Goal: Information Seeking & Learning: Find specific fact

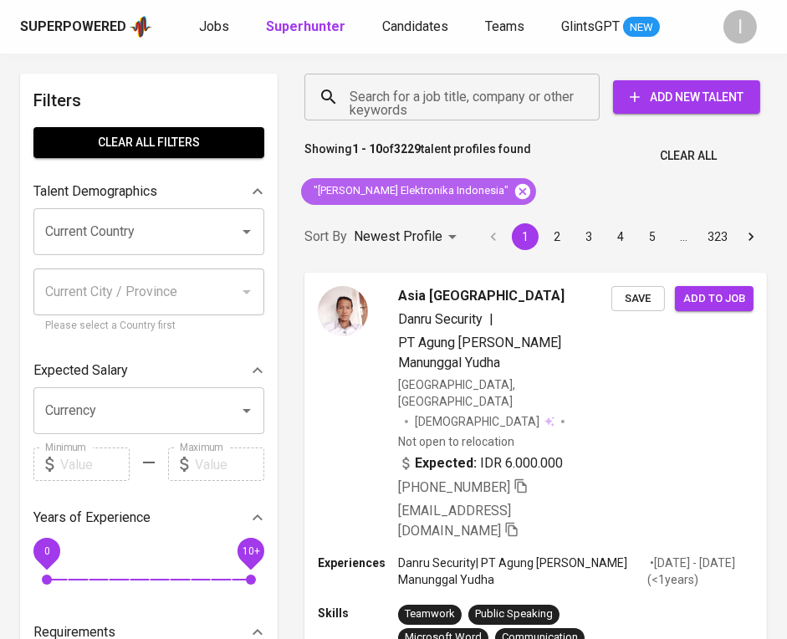
click at [515, 186] on icon at bounding box center [522, 190] width 15 height 15
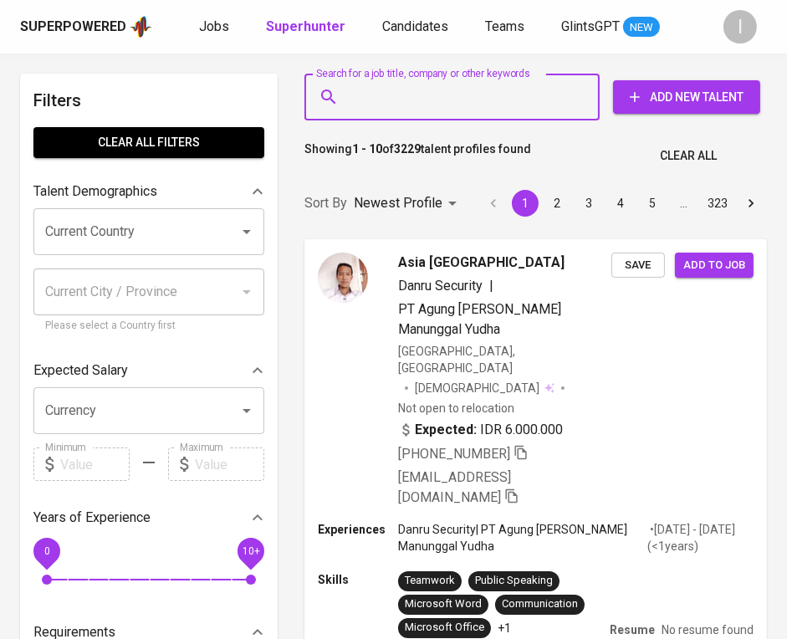
click at [493, 100] on input "Search for a job title, company or other keywords" at bounding box center [456, 97] width 222 height 32
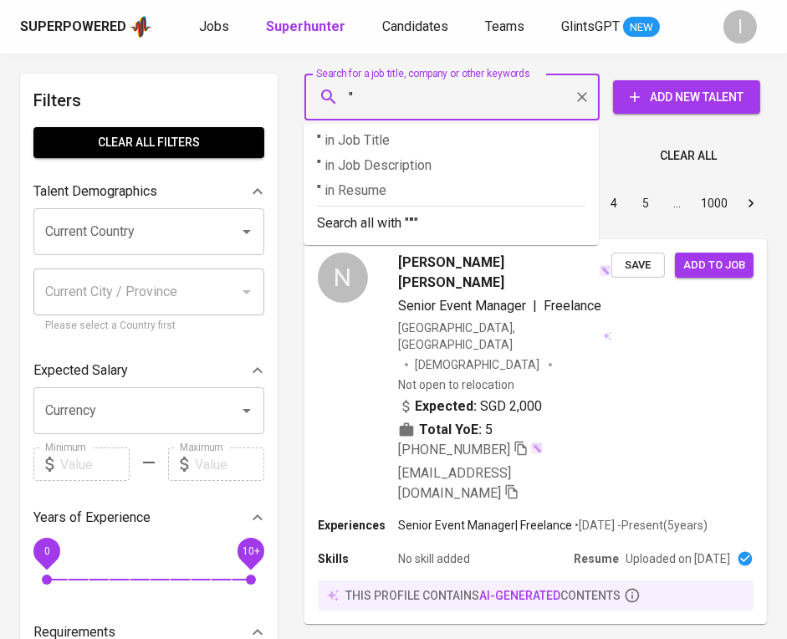
paste input "Gamma Energy"
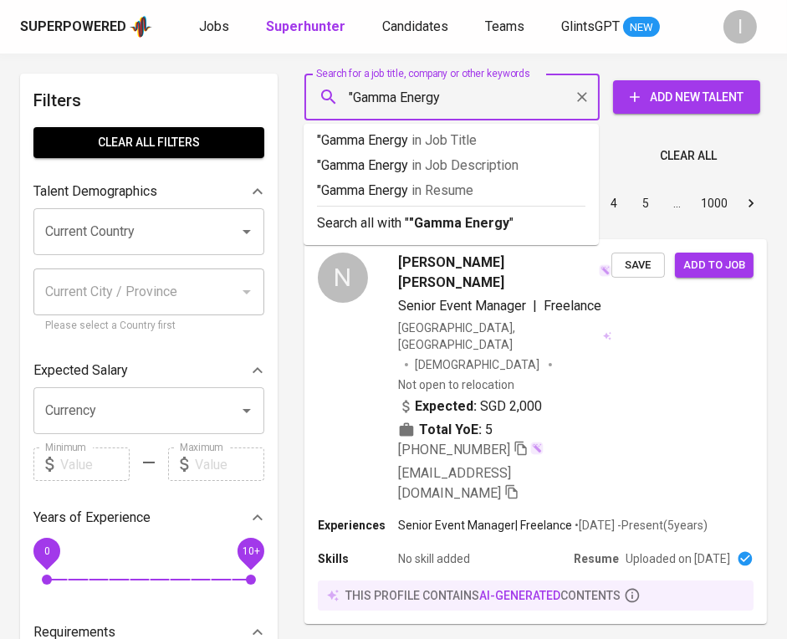
type input ""Gamma Energy""
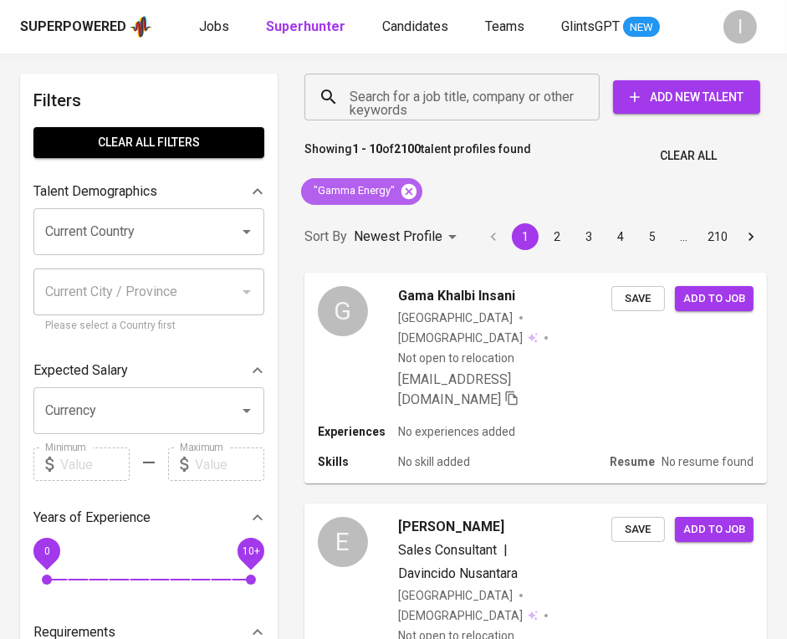
click at [408, 192] on icon at bounding box center [409, 191] width 18 height 18
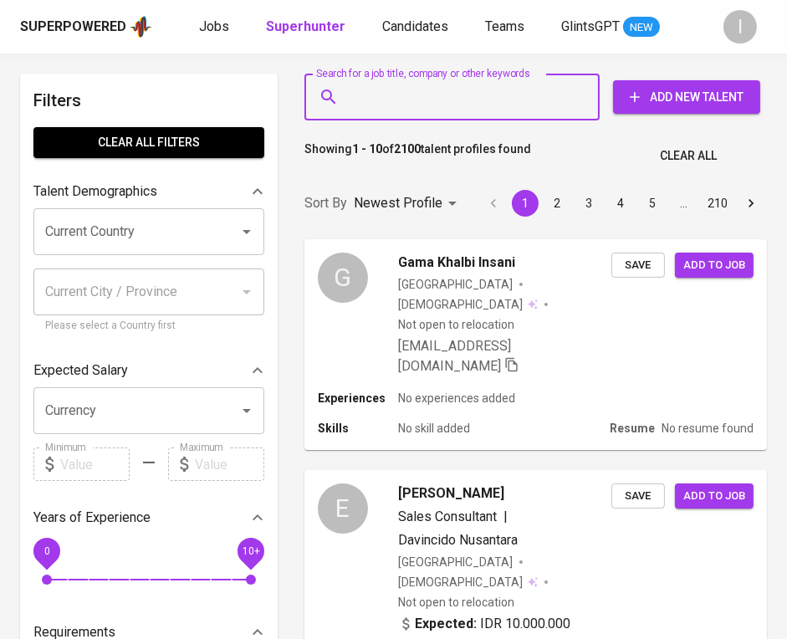
click at [447, 112] on input "Search for a job title, company or other keywords" at bounding box center [456, 97] width 222 height 32
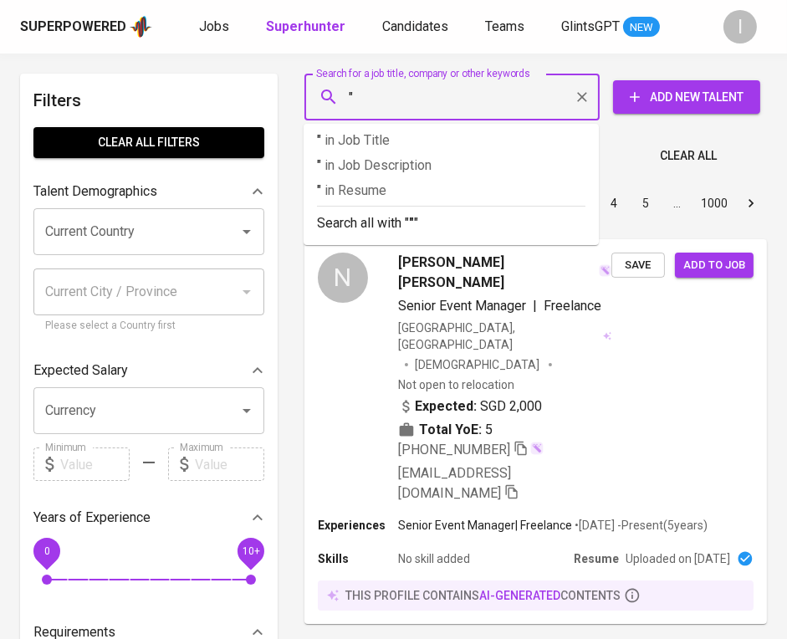
paste input "[PERSON_NAME]"
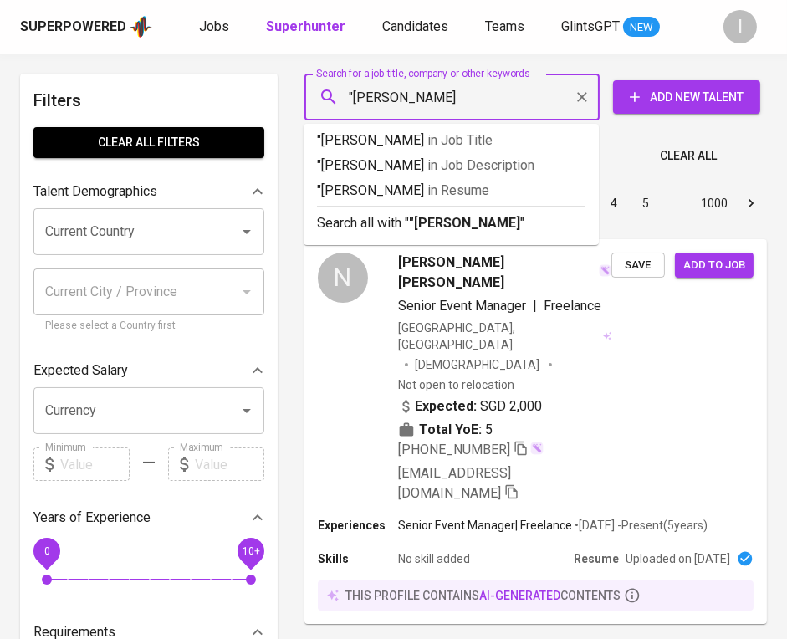
type input ""[PERSON_NAME]""
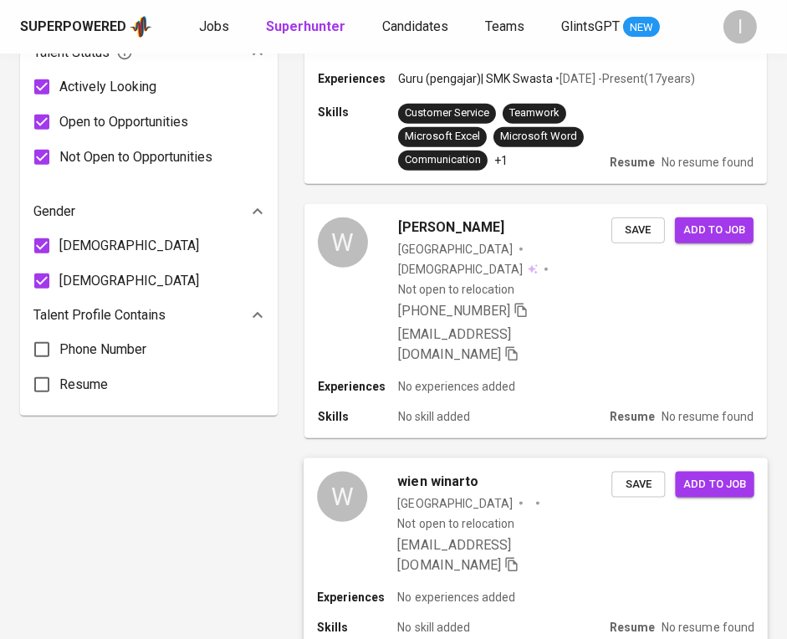
scroll to position [1060, 0]
